Goal: Task Accomplishment & Management: Use online tool/utility

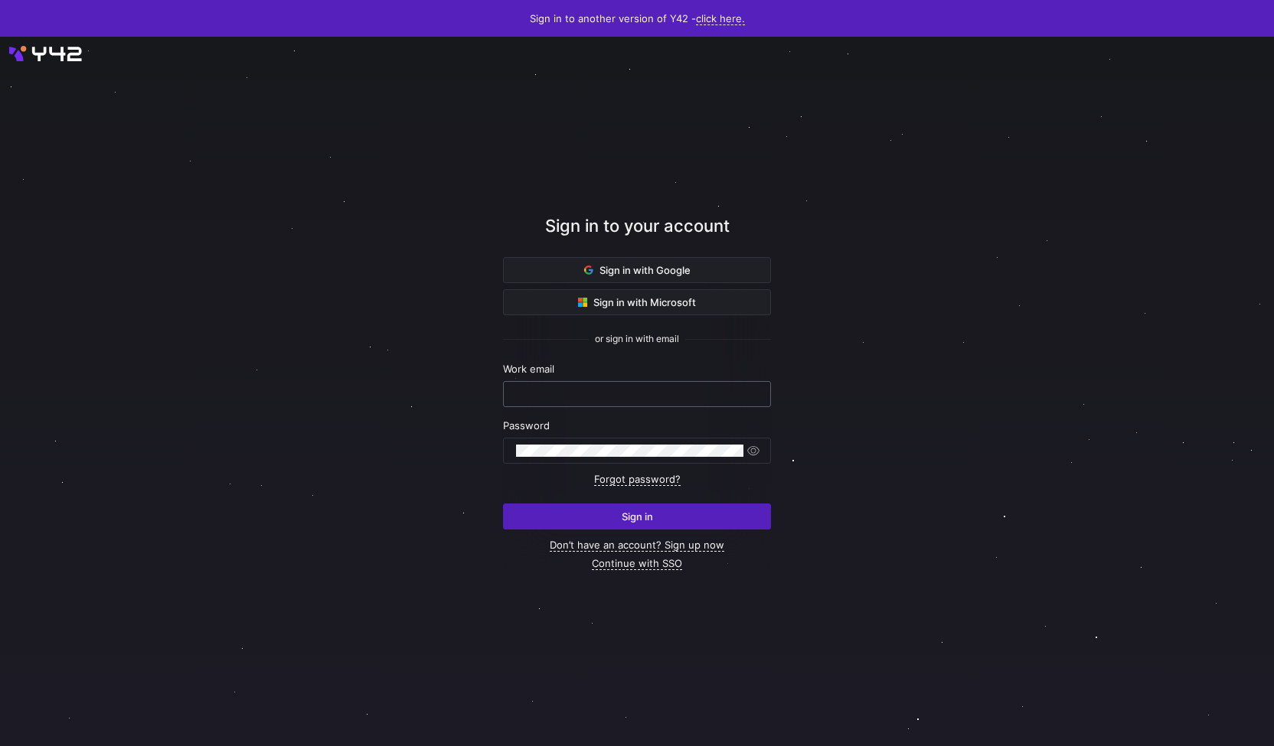
click at [560, 398] on input "text" at bounding box center [637, 394] width 242 height 12
click at [1030, 546] on div at bounding box center [637, 391] width 1147 height 638
click at [0, 745] on nordpass-portal at bounding box center [0, 746] width 0 height 0
type input "[PERSON_NAME][EMAIL_ADDRESS][PERSON_NAME][DOMAIN_NAME]"
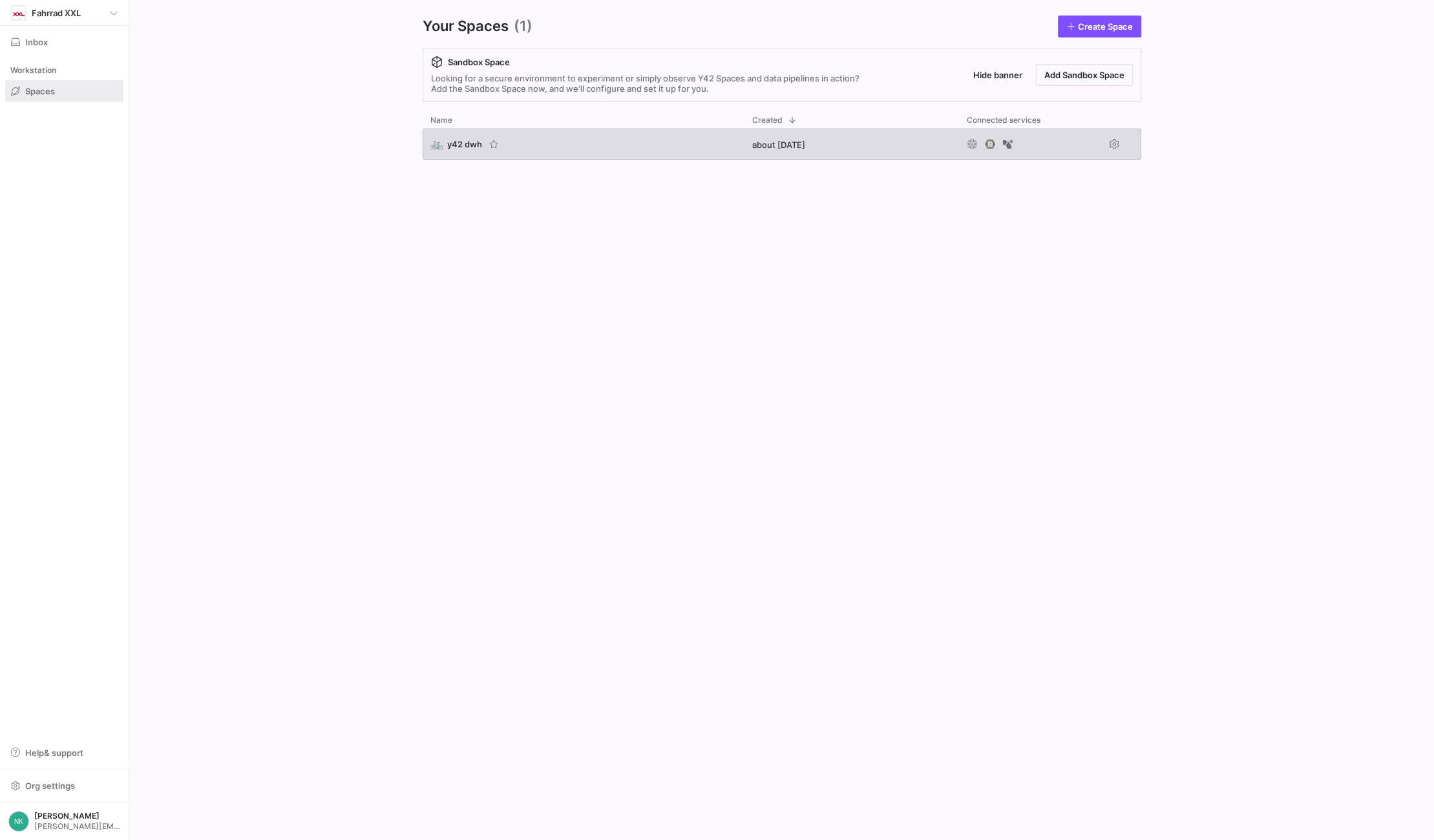
click at [464, 144] on span "y42 dwh" at bounding box center [464, 144] width 35 height 10
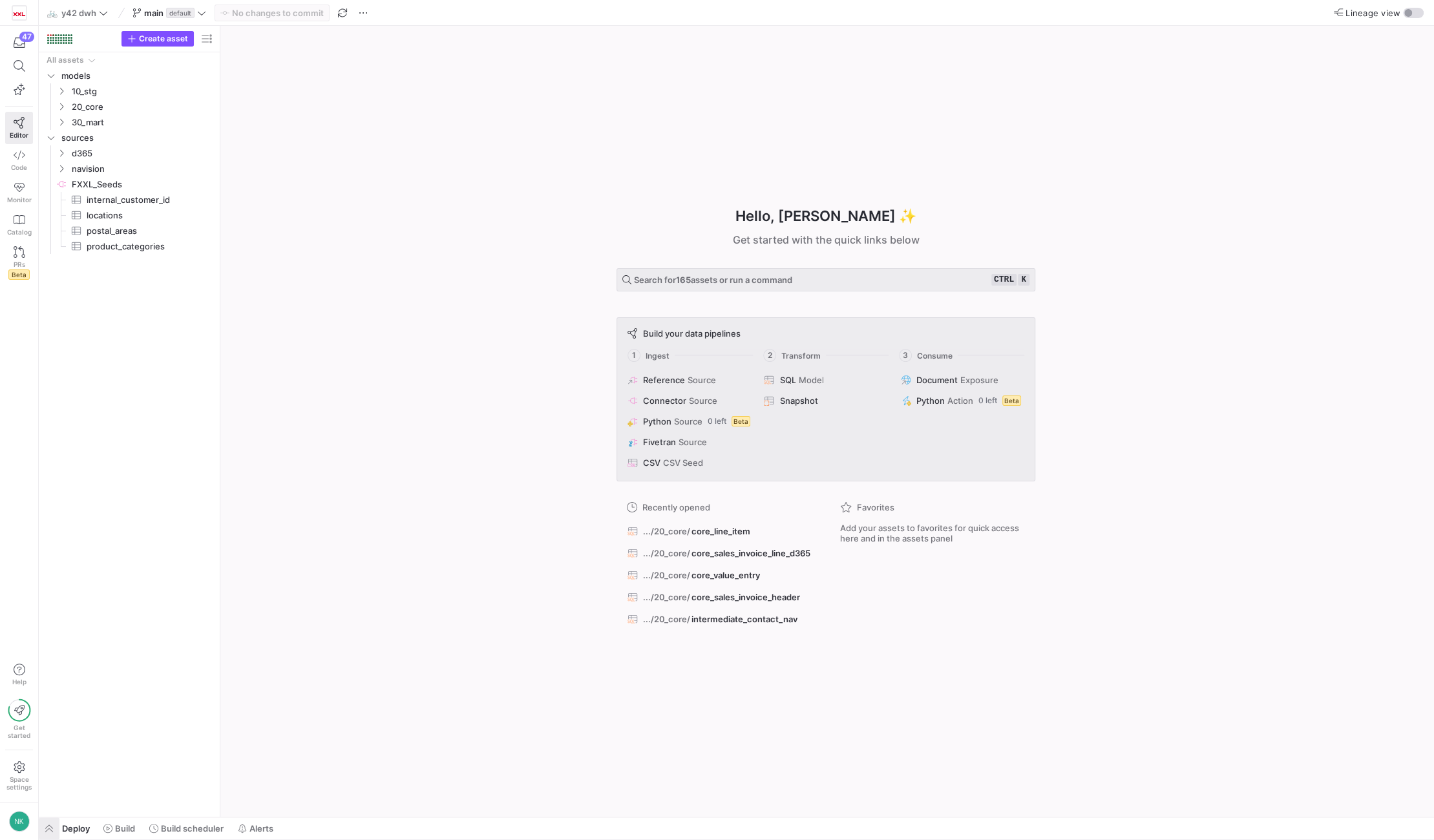
click at [48, 825] on span "button" at bounding box center [49, 828] width 20 height 22
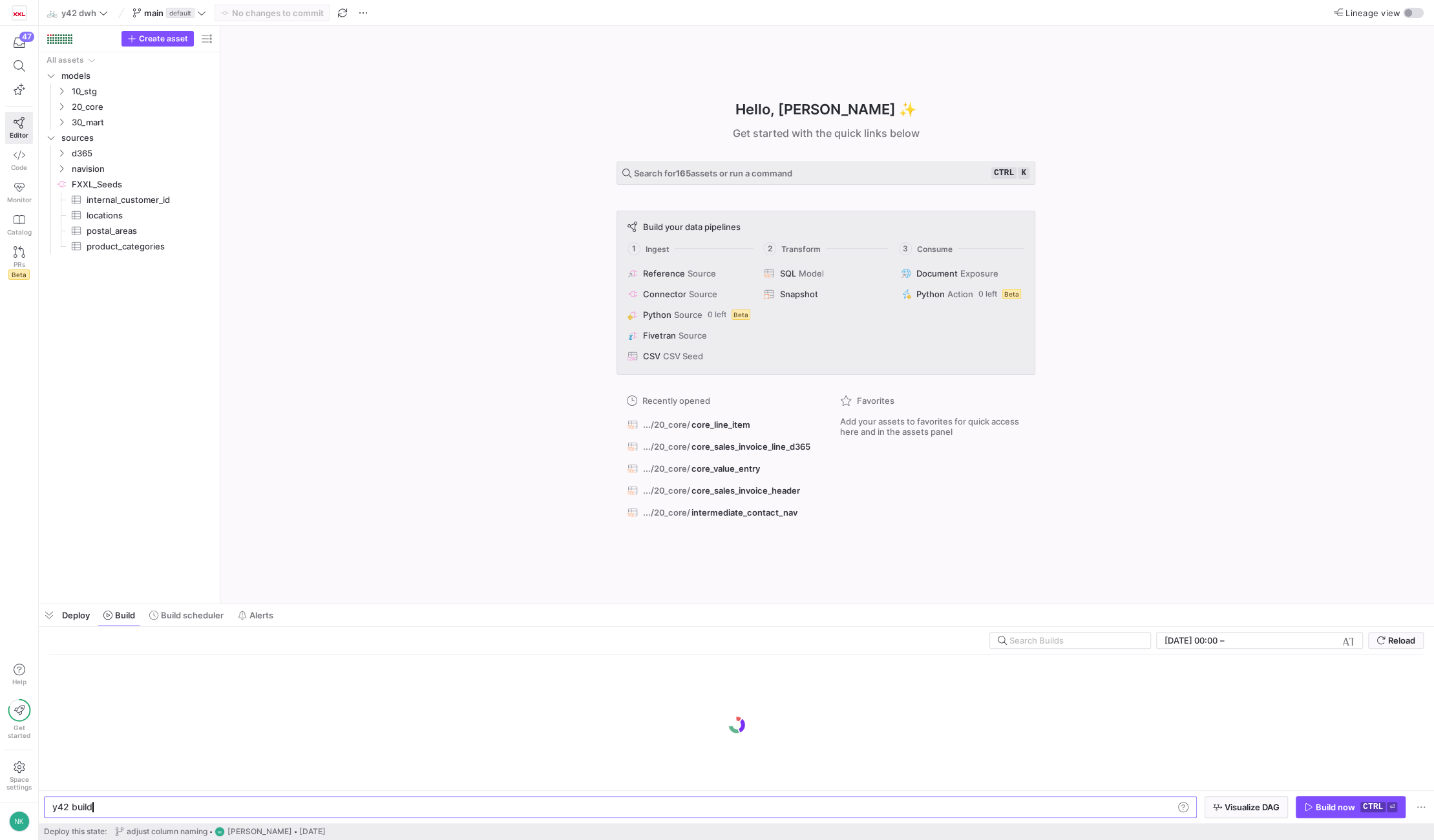
scroll to position [0, 38]
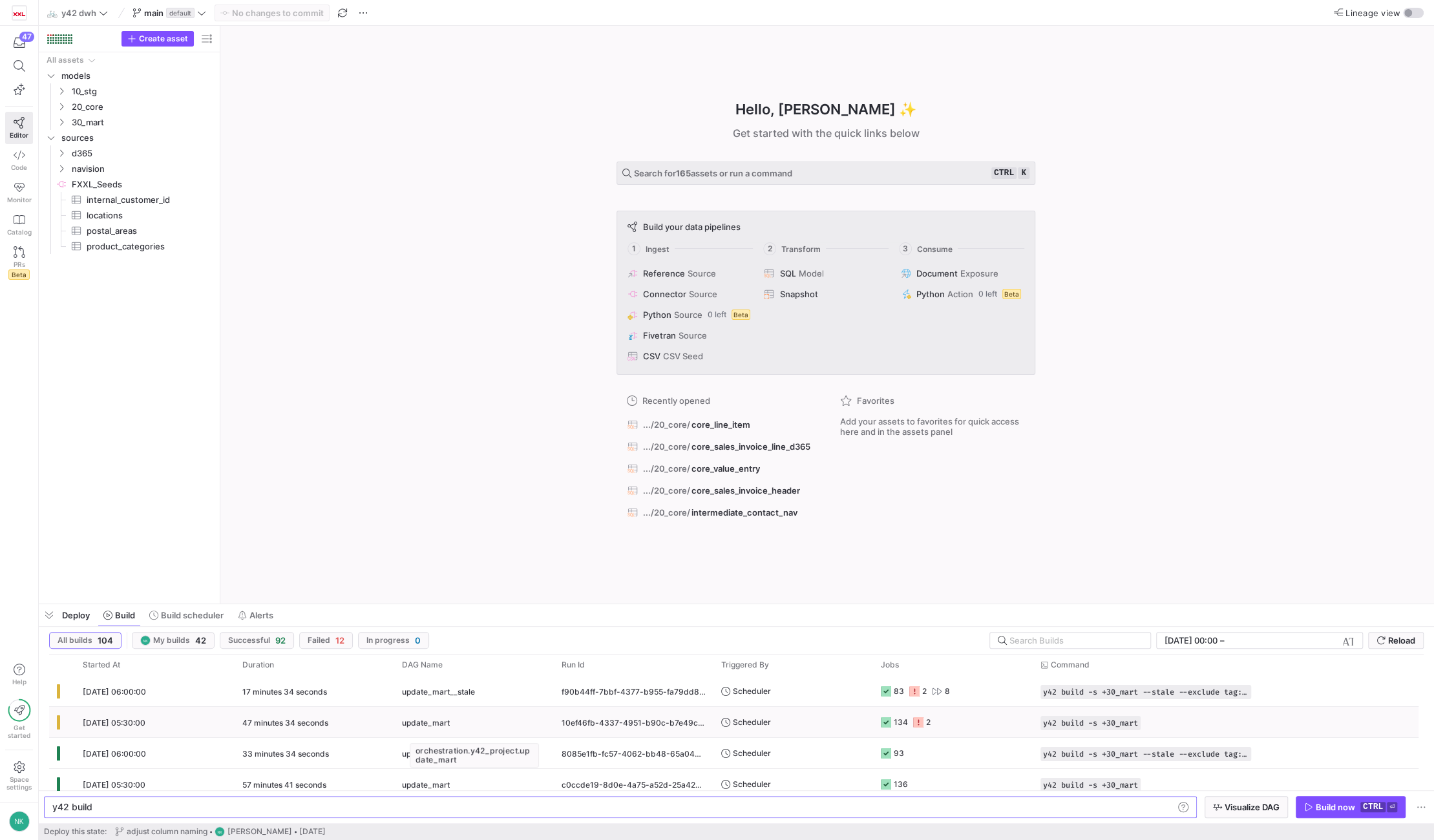
click at [518, 726] on div "update_mart" at bounding box center [474, 723] width 144 height 30
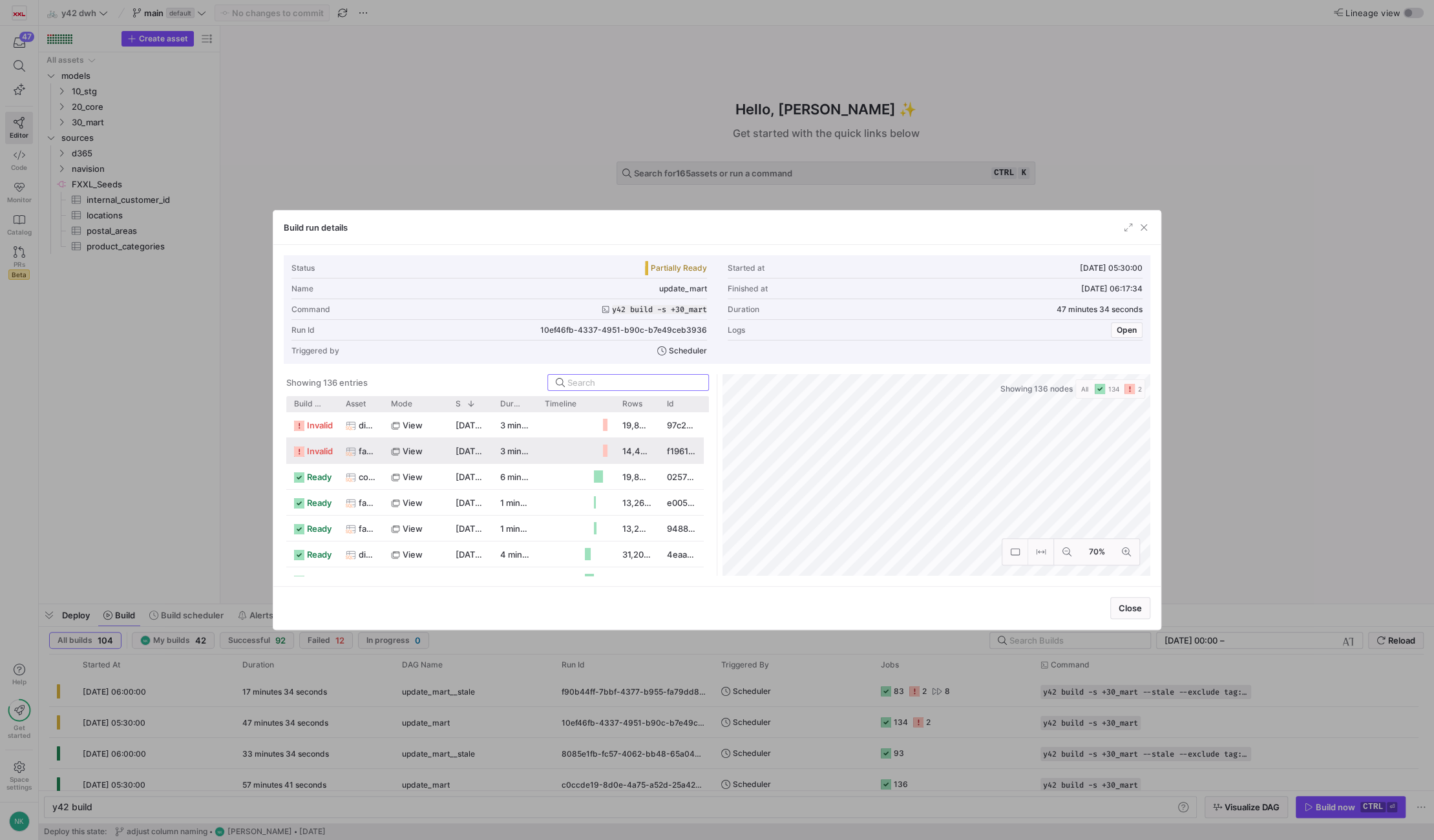
click at [445, 448] on div "view" at bounding box center [416, 451] width 65 height 25
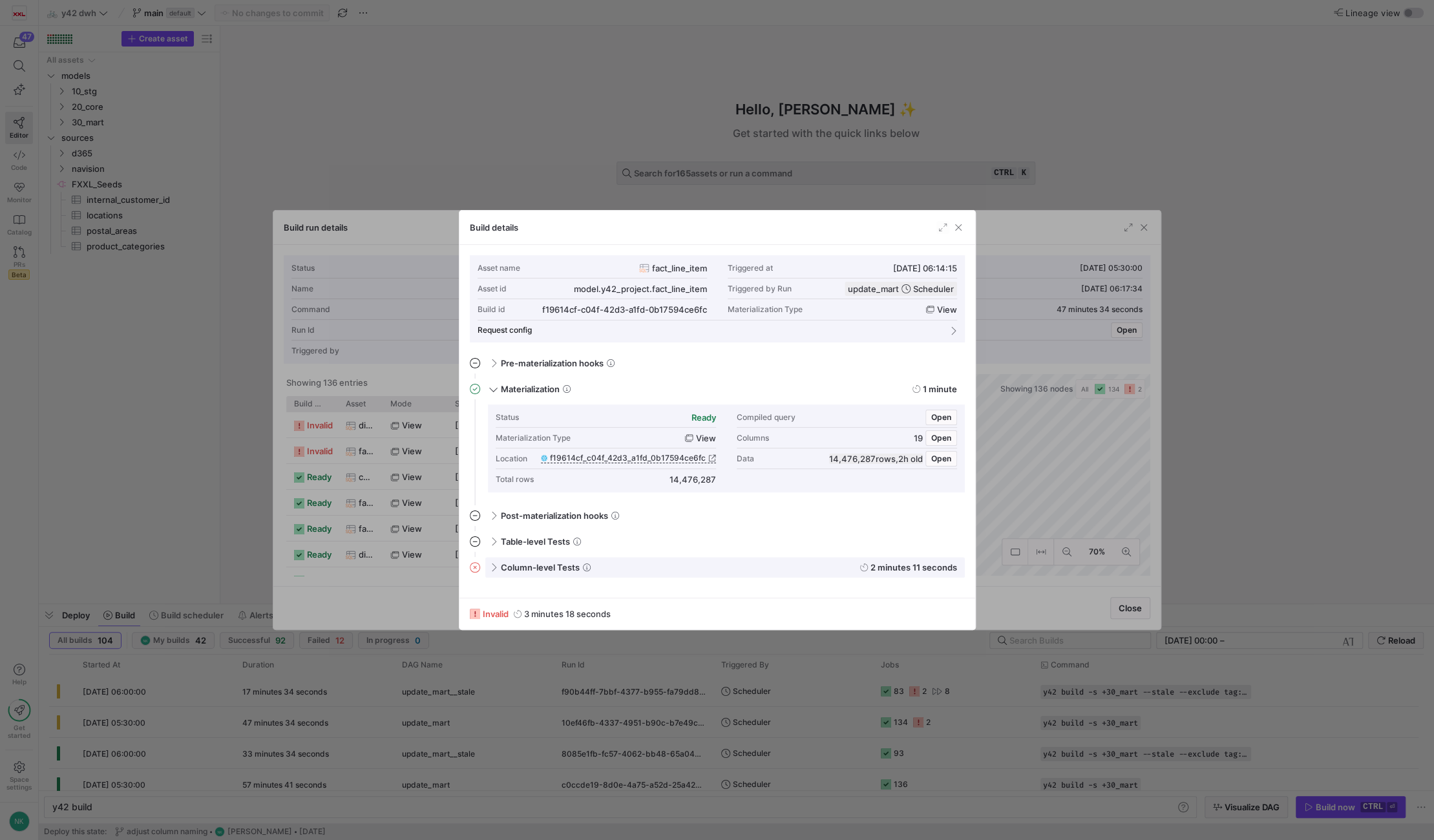
click at [492, 566] on span at bounding box center [492, 567] width 10 height 6
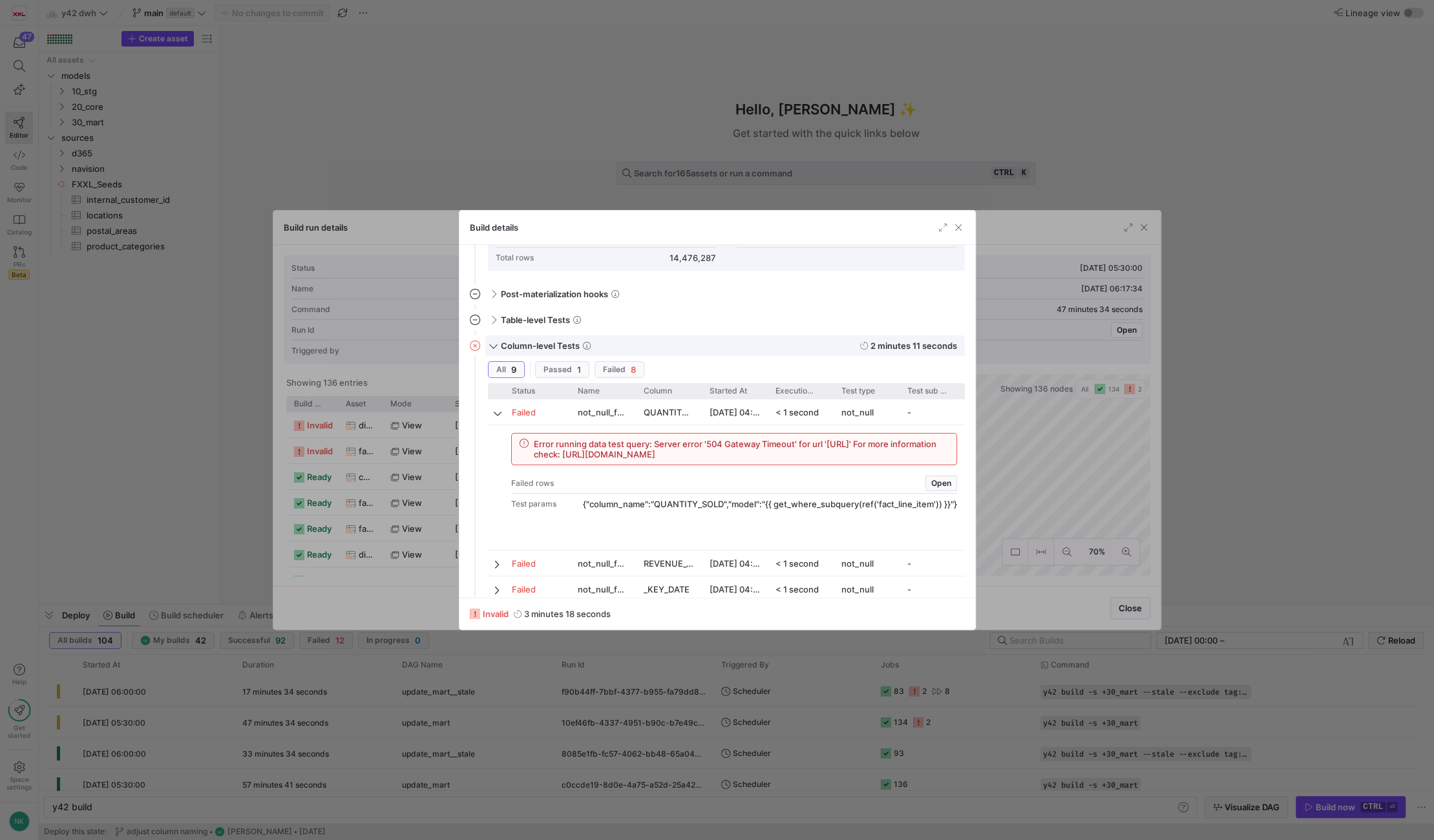
scroll to position [222, 0]
click at [959, 225] on span "button" at bounding box center [958, 227] width 13 height 13
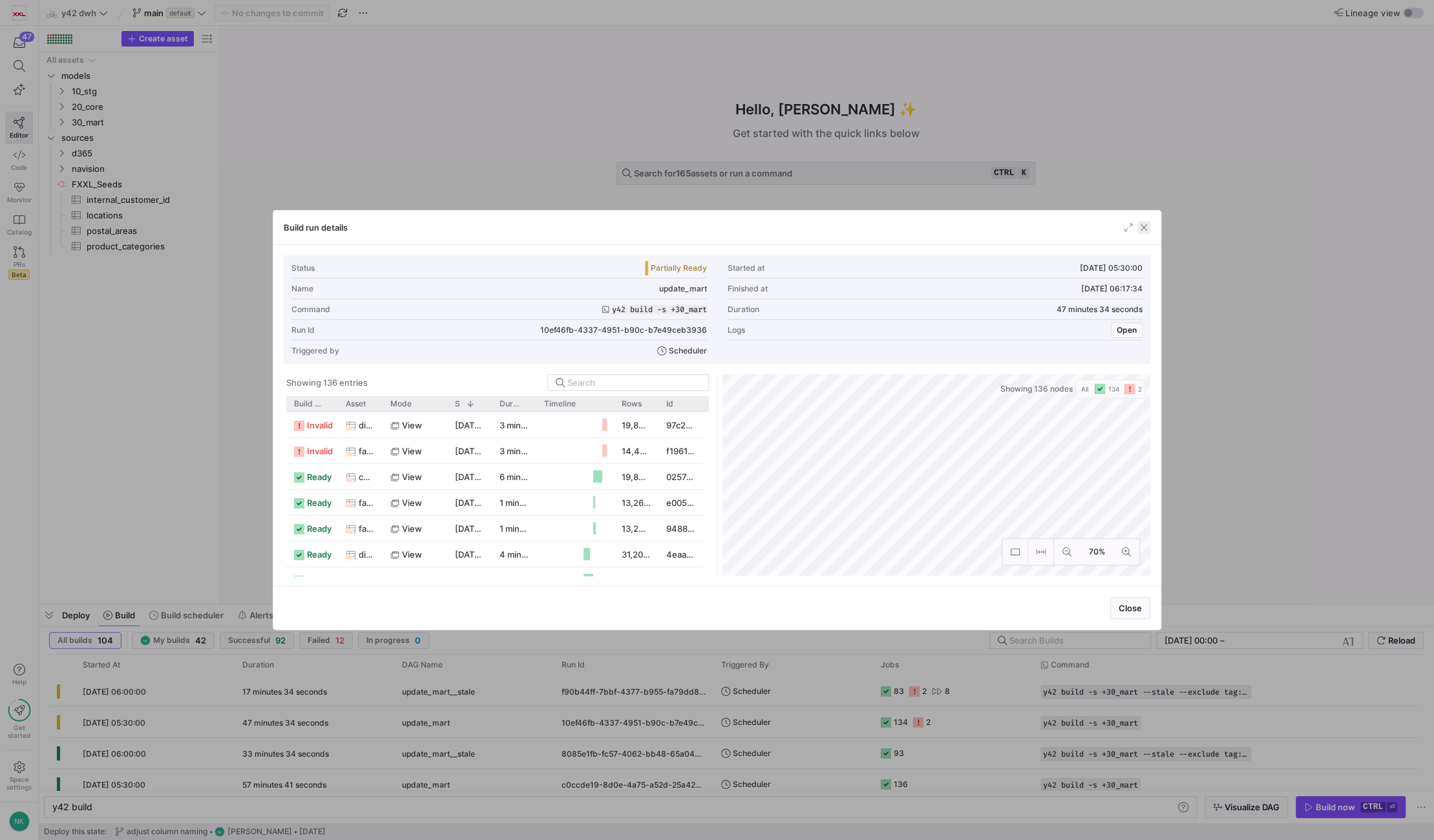
click at [1138, 227] on span "button" at bounding box center [1143, 227] width 13 height 13
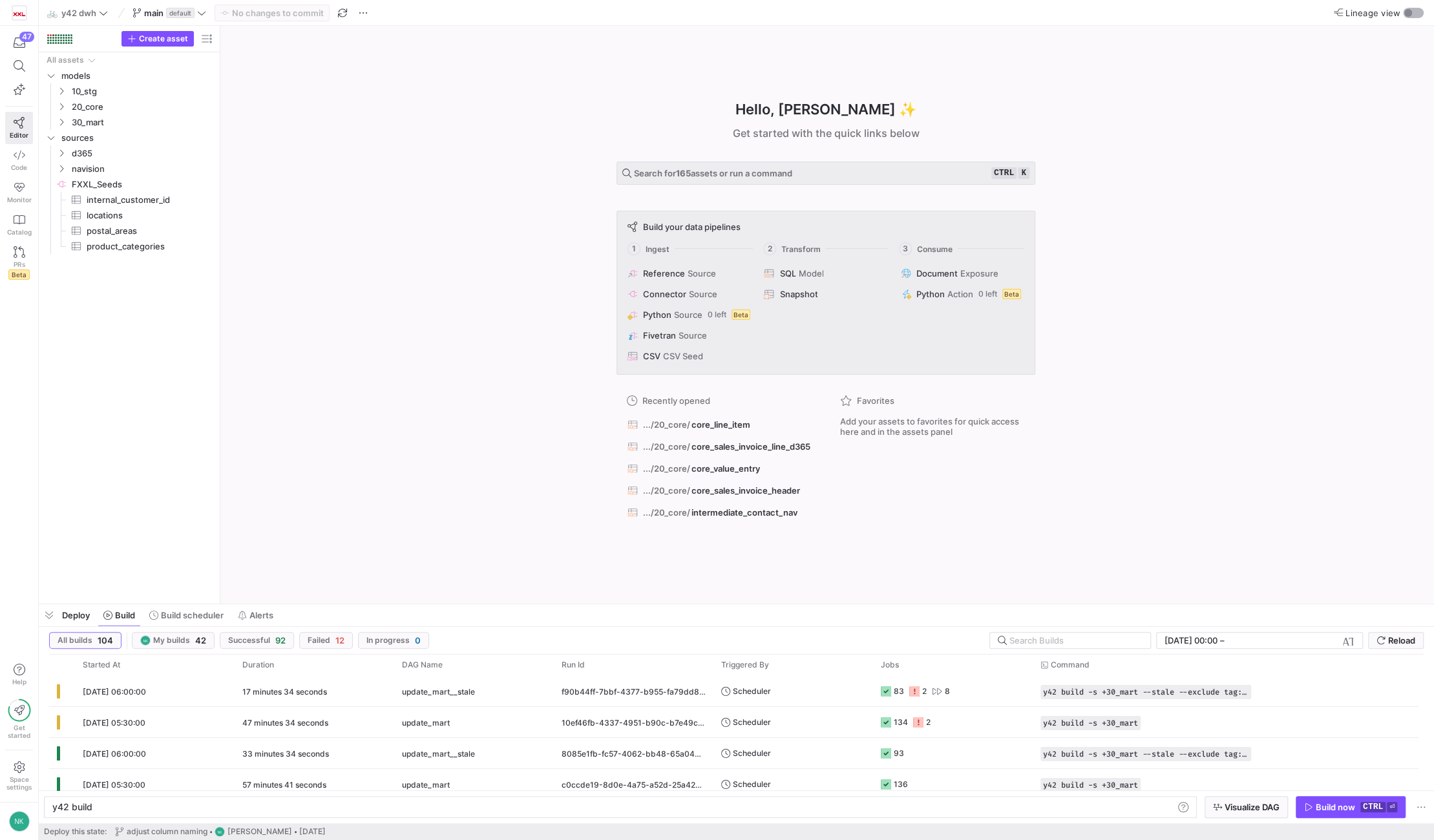
click at [1406, 9] on div "button" at bounding box center [1408, 13] width 8 height 8
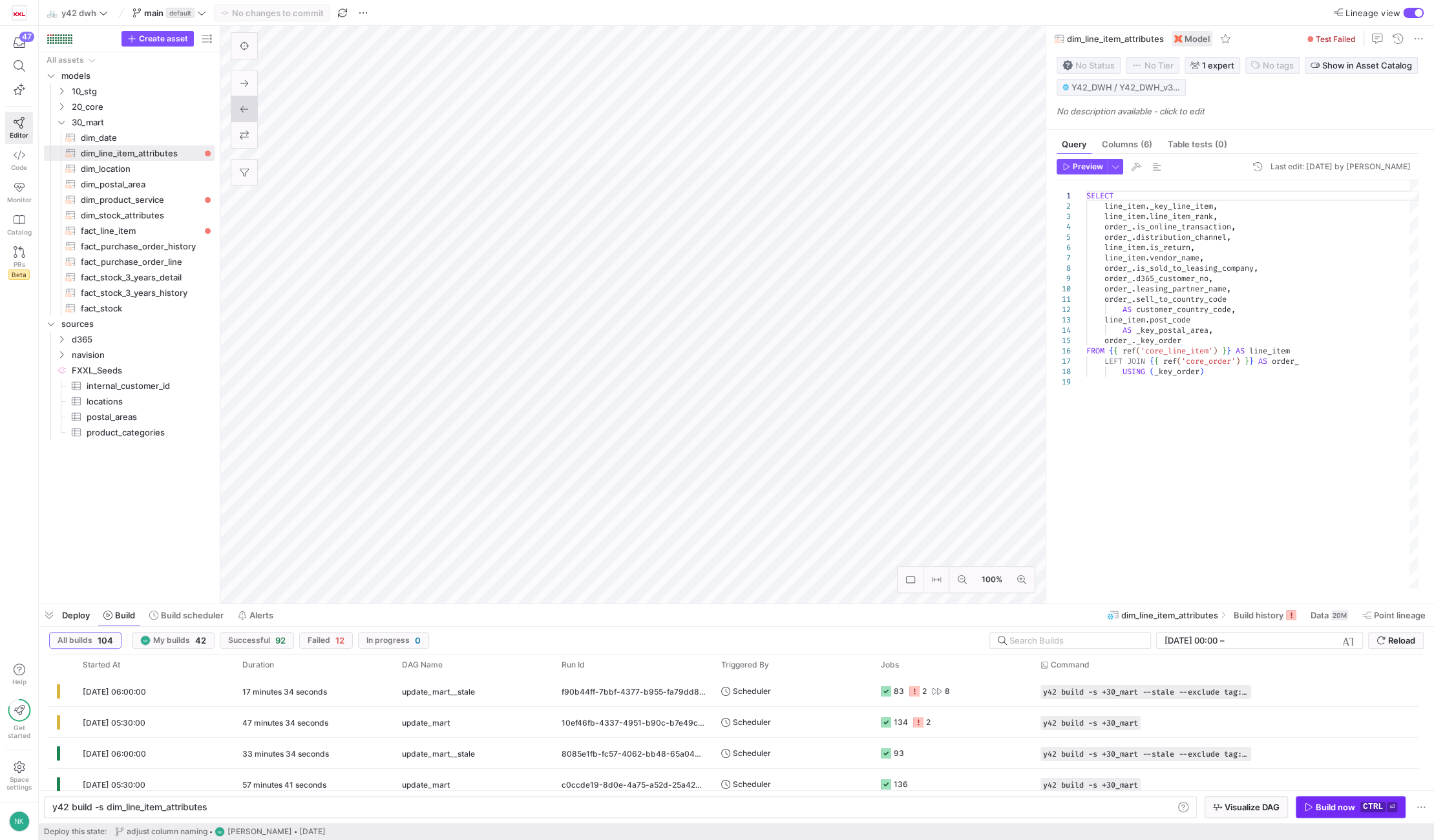
click at [1328, 804] on div "Build now" at bounding box center [1335, 807] width 40 height 10
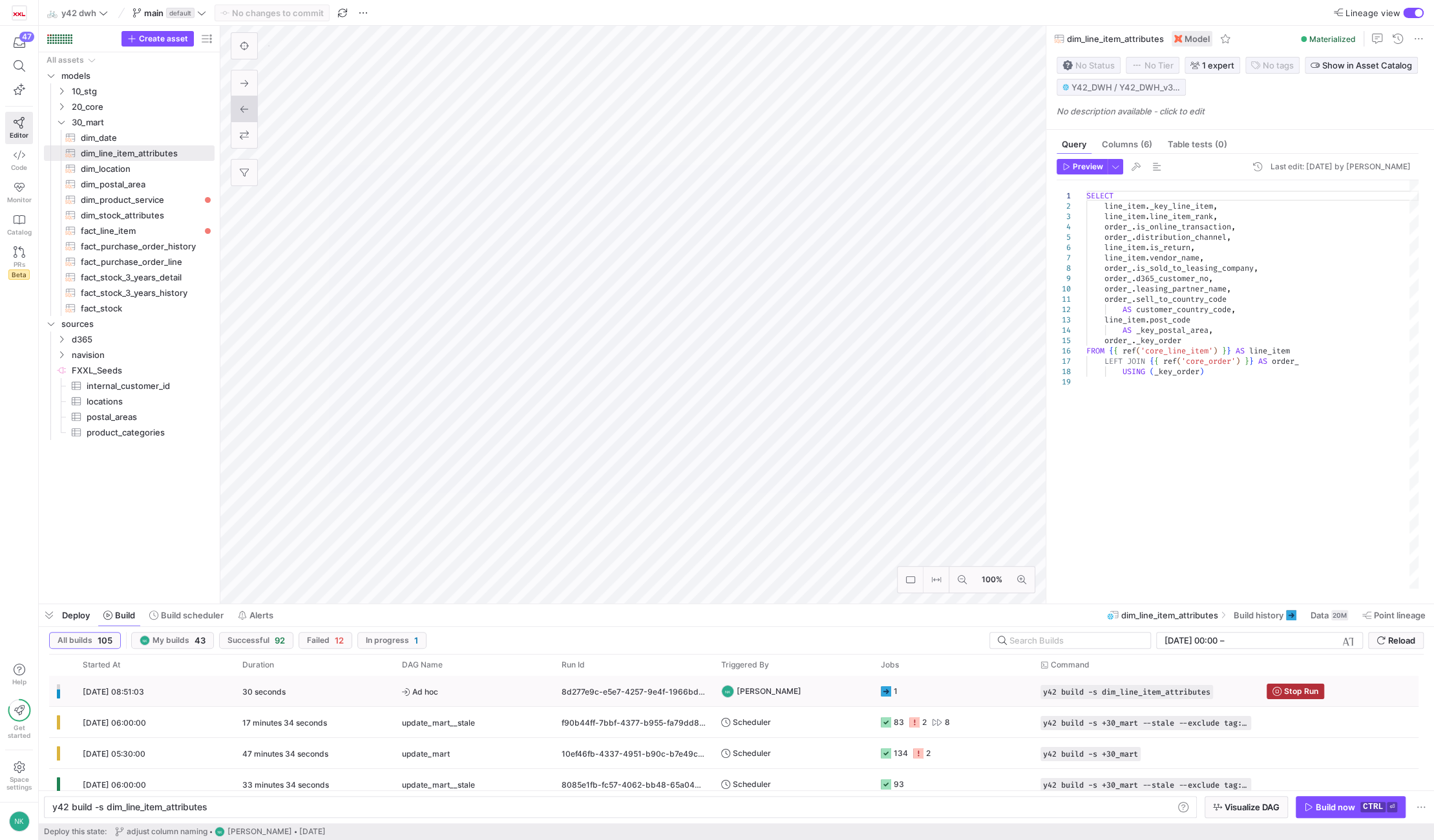
click at [382, 690] on div "30 seconds" at bounding box center [314, 691] width 160 height 30
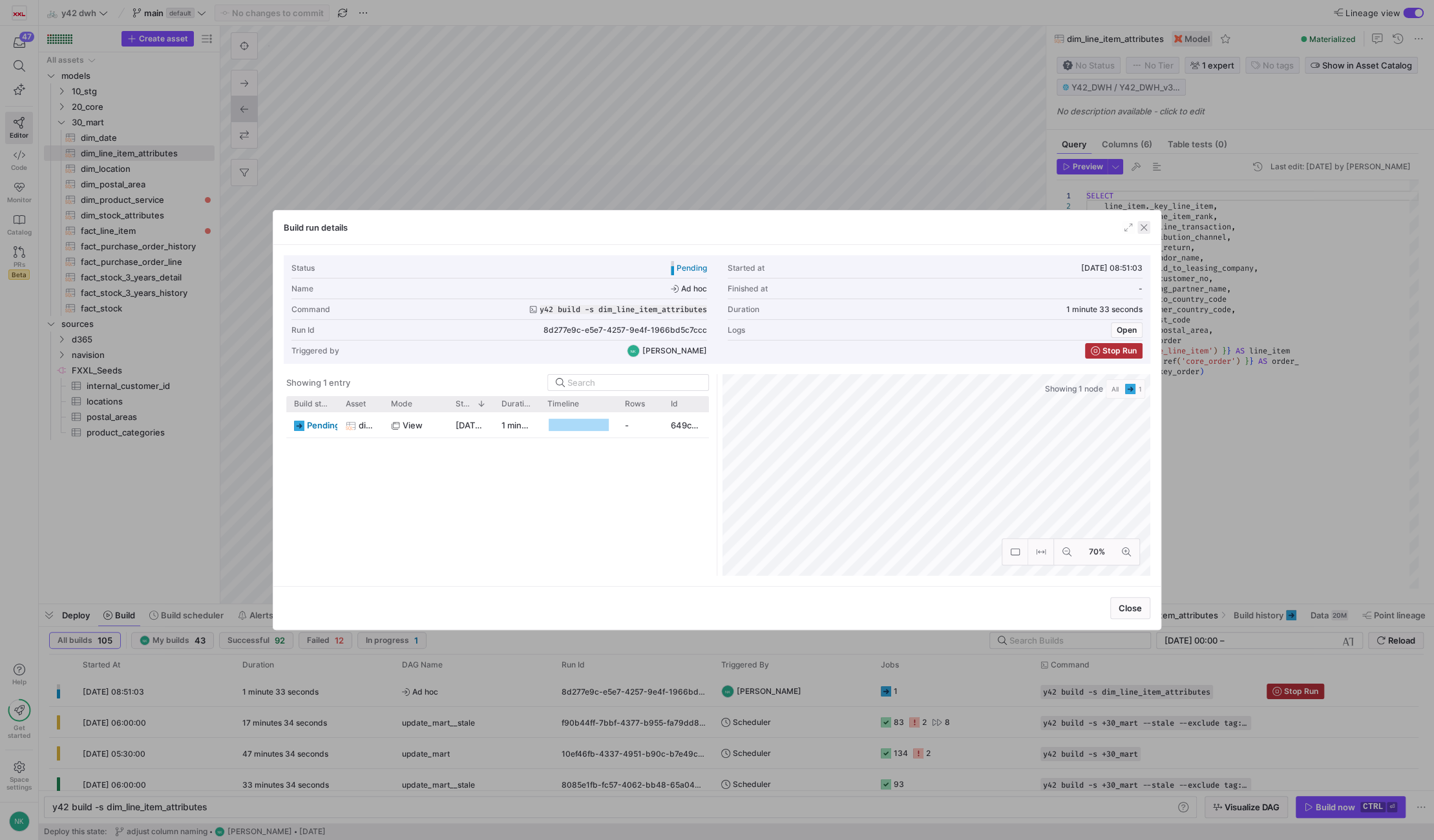
click at [1146, 227] on span "button" at bounding box center [1143, 227] width 13 height 13
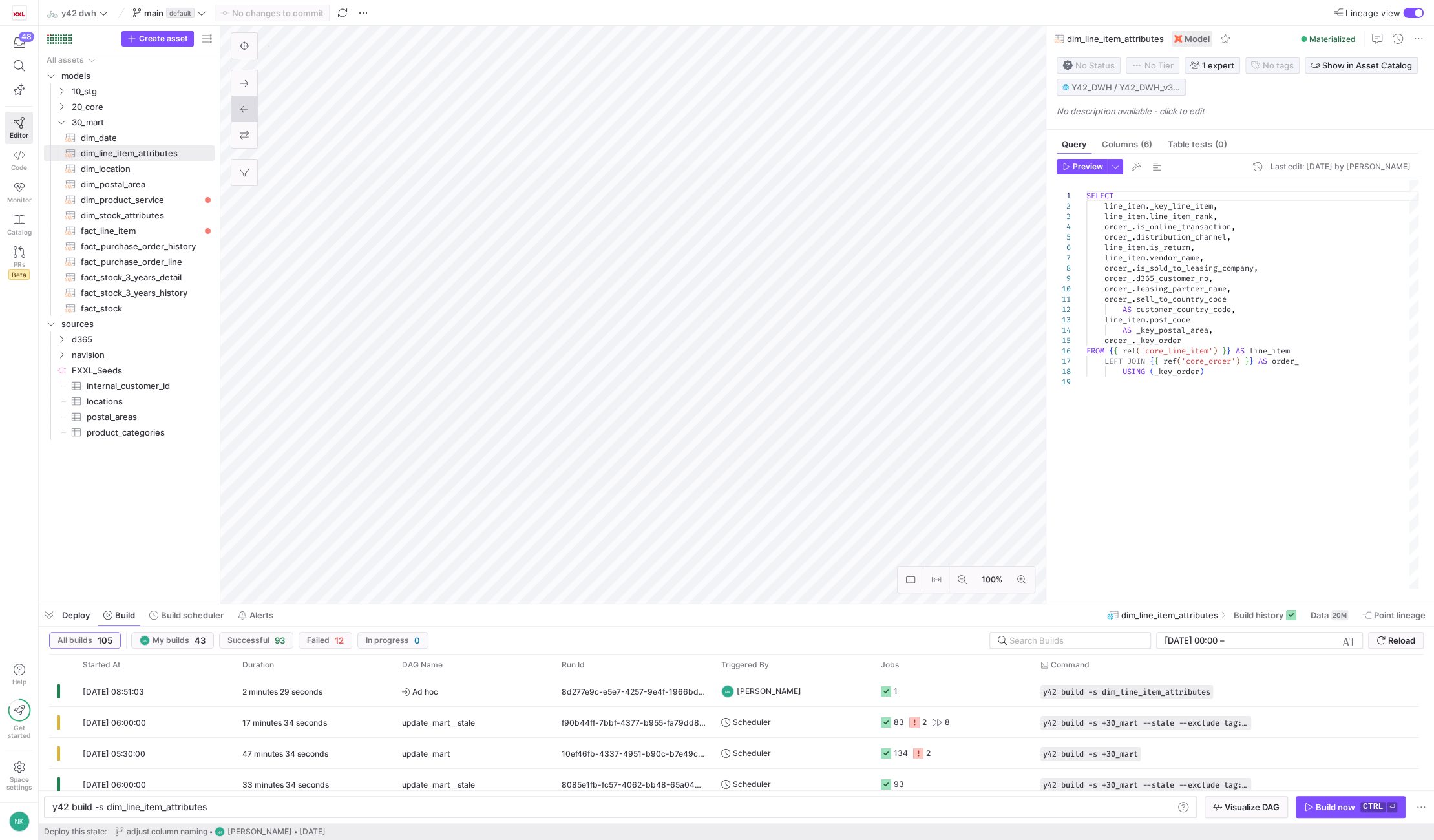
type textarea "y42 build -s fact_line_item"
type textarea "SELECT line_item._key_line_item AS _key_line_item, line_item.line_item_rank, li…"
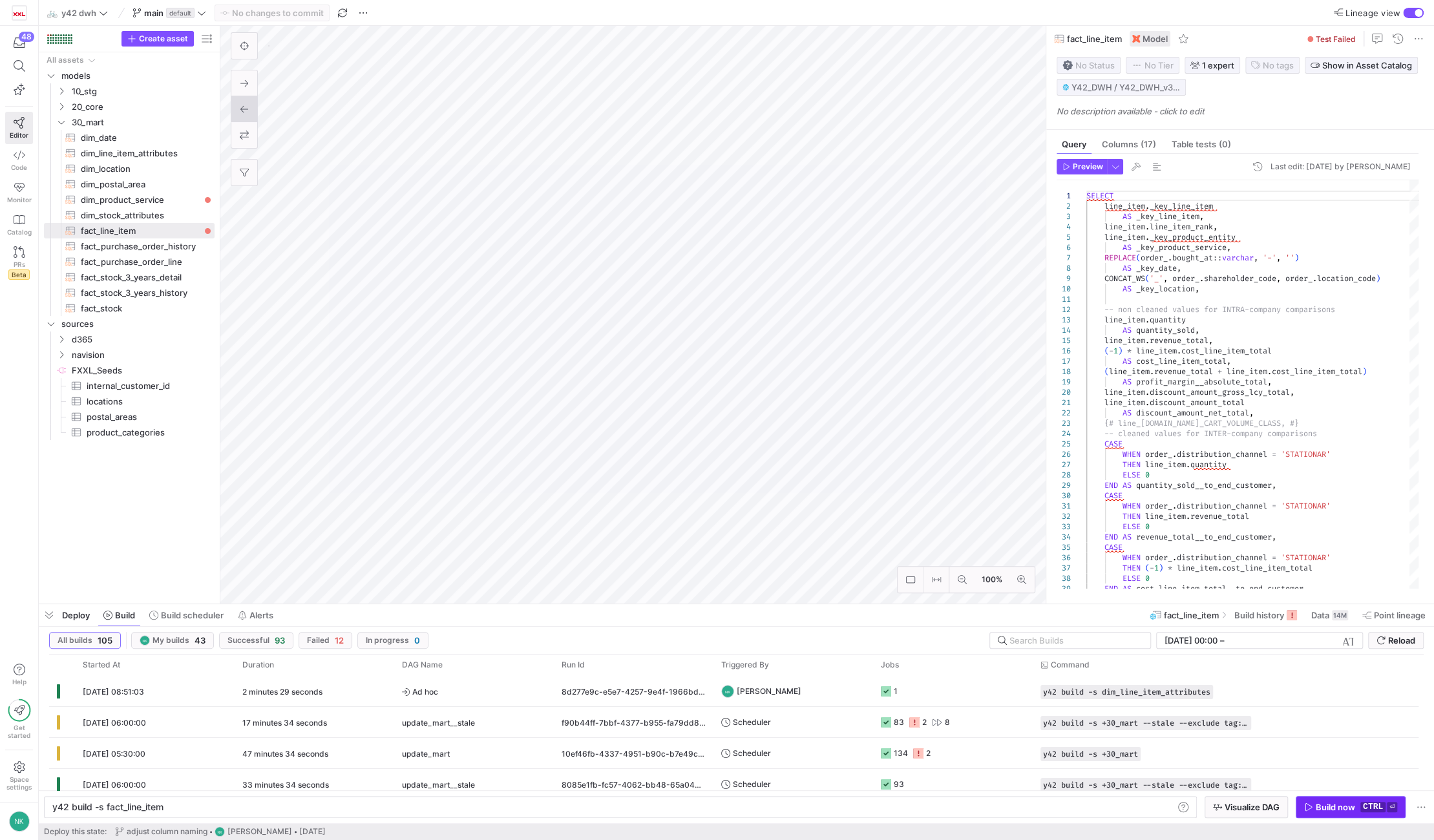
click at [1351, 809] on div "Build now" at bounding box center [1335, 807] width 40 height 10
